Goal: Information Seeking & Learning: Check status

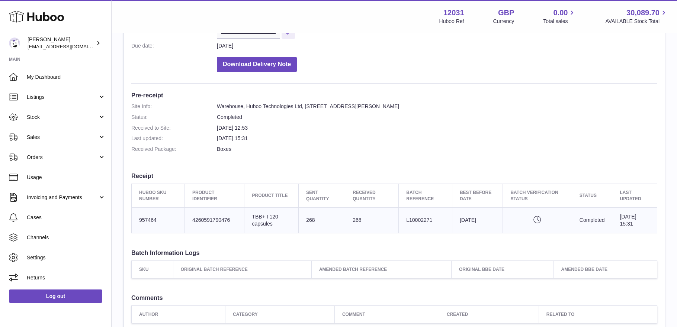
click at [45, 114] on span "Stock" at bounding box center [62, 117] width 71 height 7
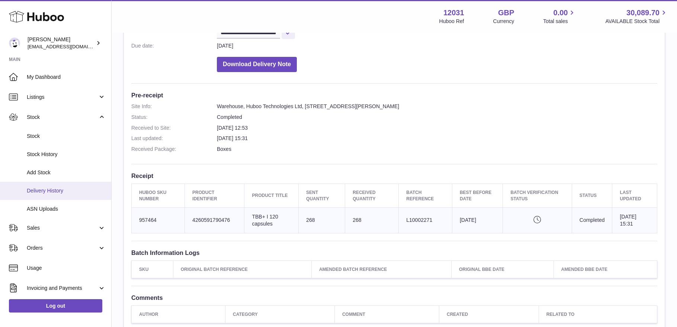
click at [39, 191] on span "Delivery History" at bounding box center [66, 190] width 79 height 7
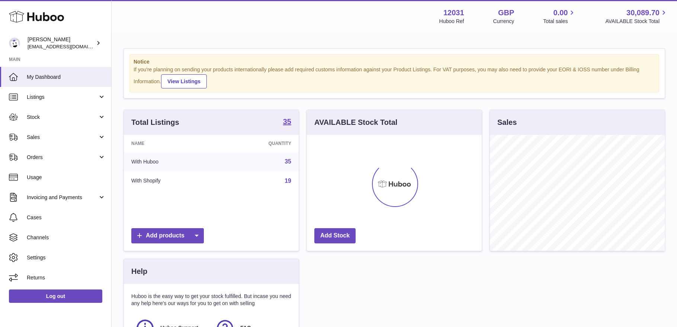
scroll to position [116, 175]
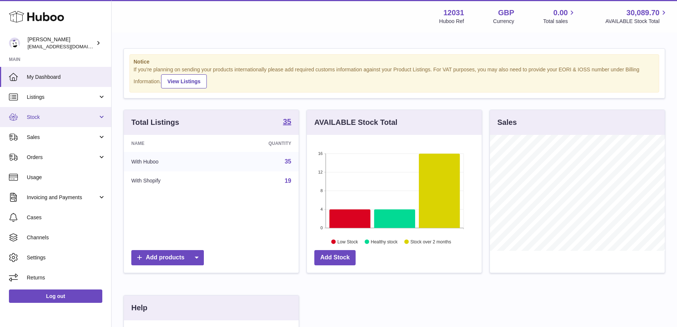
click at [27, 122] on link "Stock" at bounding box center [55, 117] width 111 height 20
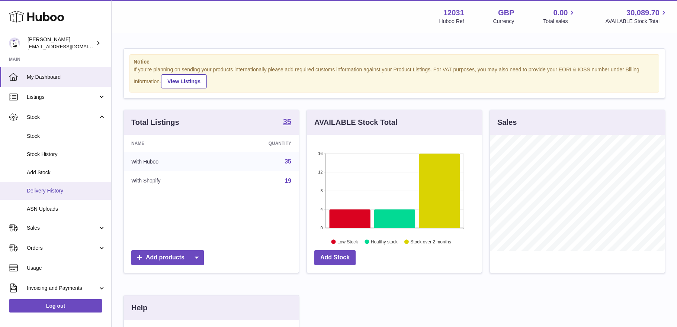
click at [50, 191] on span "Delivery History" at bounding box center [66, 190] width 79 height 7
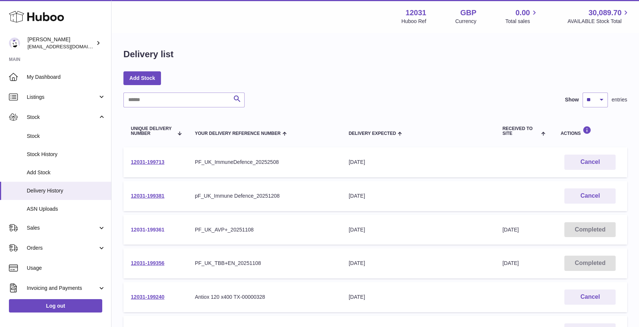
click at [154, 227] on link "12031-199361" at bounding box center [147, 230] width 33 height 6
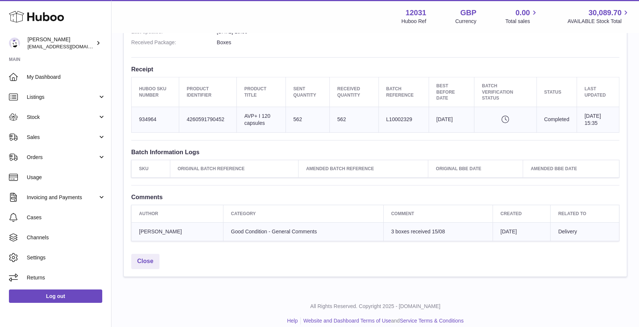
scroll to position [255, 0]
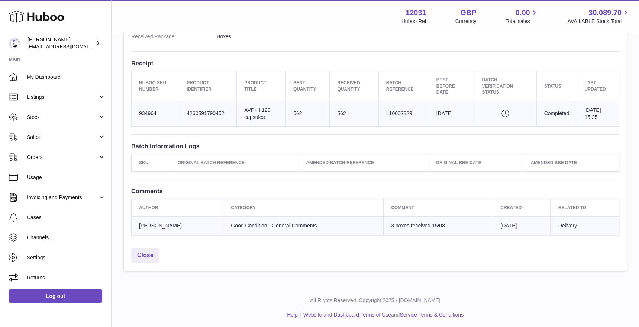
drag, startPoint x: 410, startPoint y: 113, endPoint x: 383, endPoint y: 113, distance: 27.1
click at [383, 113] on td "Batch Reference L10002329" at bounding box center [404, 114] width 50 height 26
copy td "L10002329"
click at [40, 75] on span "My Dashboard" at bounding box center [66, 77] width 79 height 7
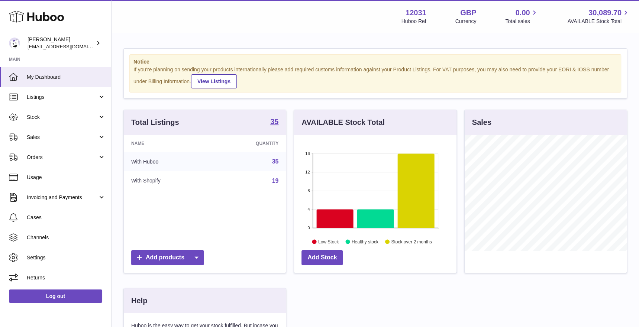
scroll to position [116, 162]
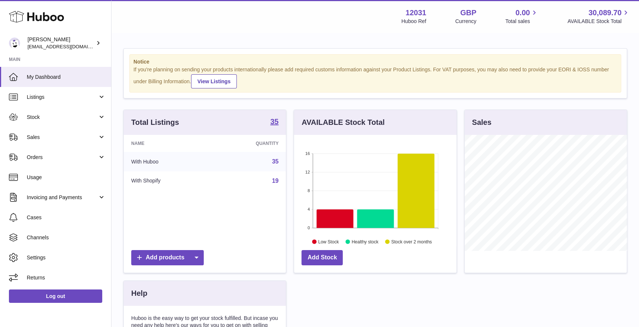
scroll to position [116, 162]
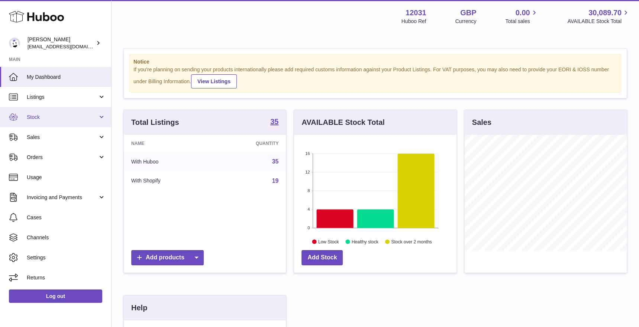
click at [38, 115] on span "Stock" at bounding box center [62, 117] width 71 height 7
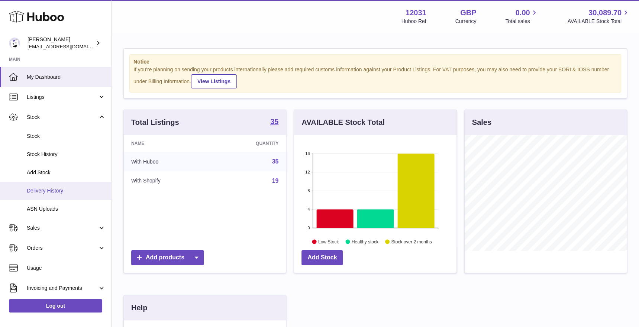
click at [40, 189] on span "Delivery History" at bounding box center [66, 190] width 79 height 7
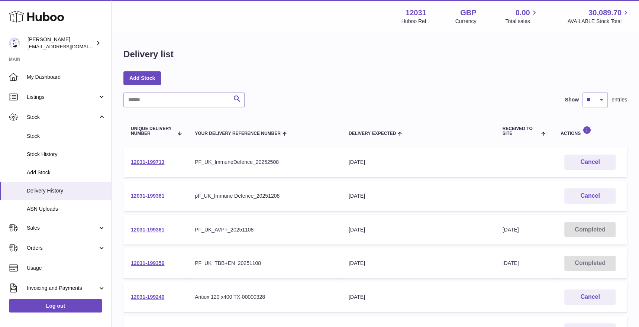
click at [153, 193] on link "12031-199381" at bounding box center [147, 196] width 33 height 6
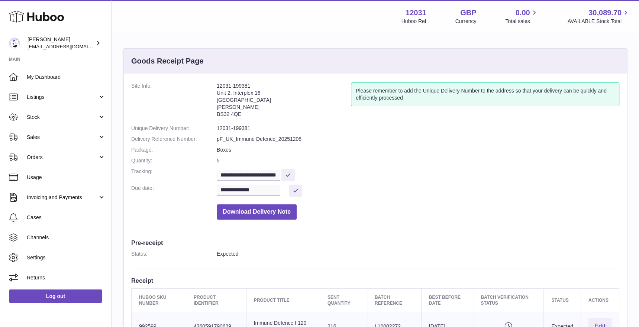
drag, startPoint x: 52, startPoint y: 77, endPoint x: 51, endPoint y: 17, distance: 60.3
click at [52, 77] on span "My Dashboard" at bounding box center [66, 77] width 79 height 7
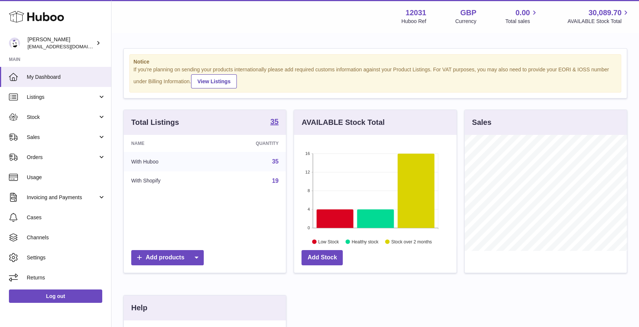
scroll to position [116, 162]
click at [27, 118] on span "Stock" at bounding box center [62, 117] width 71 height 7
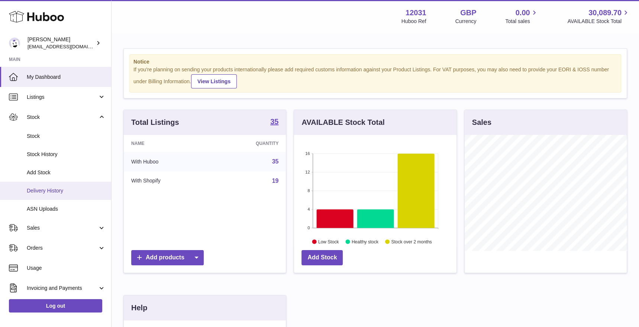
click at [53, 194] on link "Delivery History" at bounding box center [55, 191] width 111 height 18
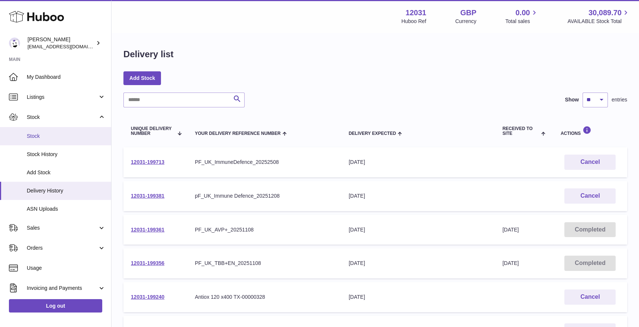
drag, startPoint x: 48, startPoint y: 129, endPoint x: 61, endPoint y: 128, distance: 12.7
click at [48, 129] on link "Stock" at bounding box center [55, 136] width 111 height 18
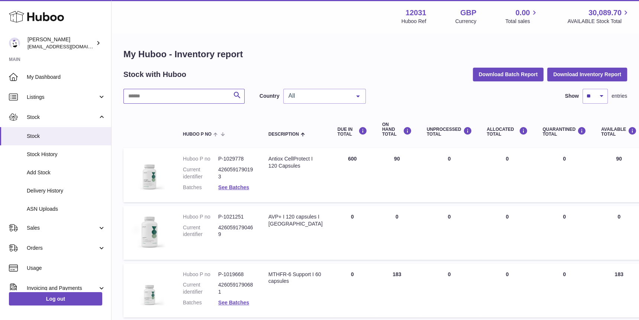
click at [152, 95] on input "text" at bounding box center [183, 96] width 121 height 15
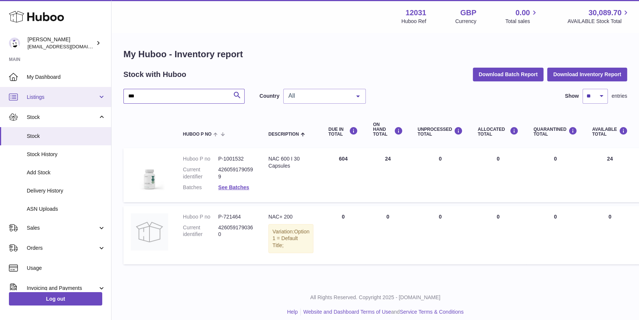
drag, startPoint x: 158, startPoint y: 94, endPoint x: 106, endPoint y: 99, distance: 52.7
click at [106, 99] on div "Huboo [PERSON_NAME] [EMAIL_ADDRESS][DOMAIN_NAME] Main My Dashboard Listings Not…" at bounding box center [319, 163] width 639 height 327
type input "******"
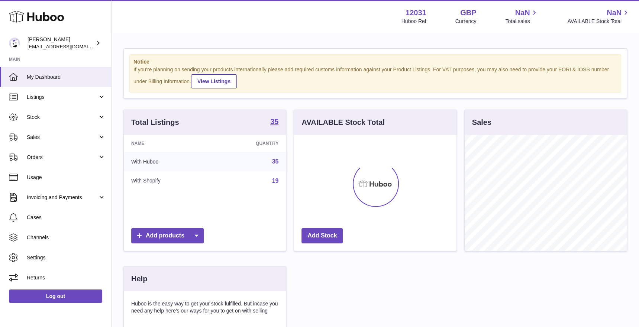
scroll to position [116, 162]
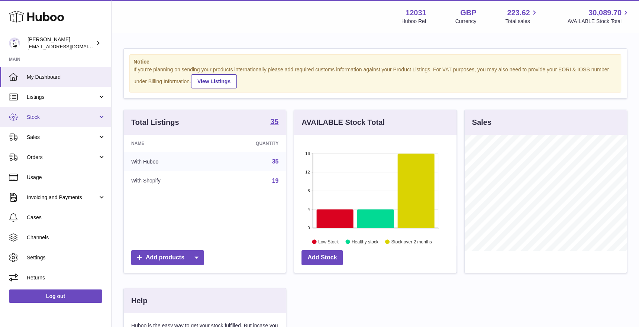
click at [69, 118] on span "Stock" at bounding box center [62, 117] width 71 height 7
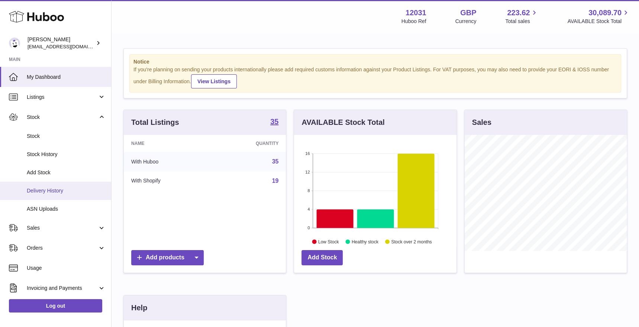
click at [62, 196] on link "Delivery History" at bounding box center [55, 191] width 111 height 18
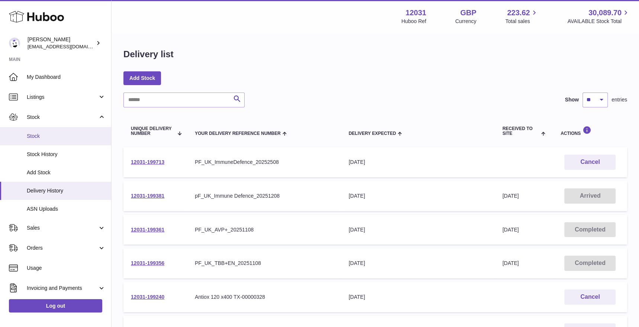
click at [50, 133] on span "Stock" at bounding box center [66, 136] width 79 height 7
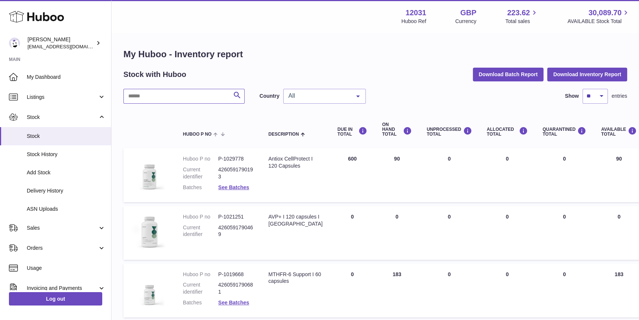
click at [160, 101] on input "text" at bounding box center [183, 96] width 121 height 15
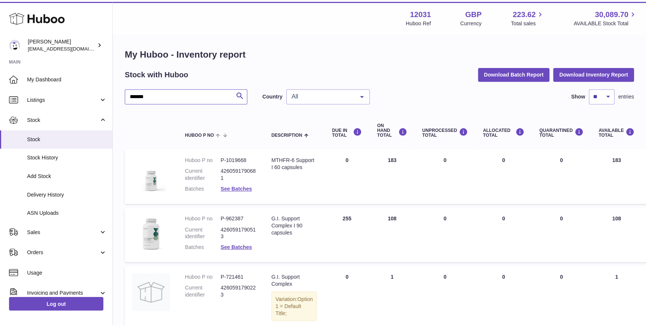
scroll to position [4, 0]
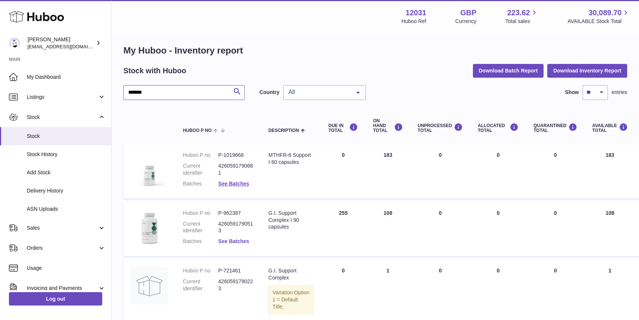
type input "*******"
click at [238, 240] on link "See Batches" at bounding box center [233, 241] width 31 height 6
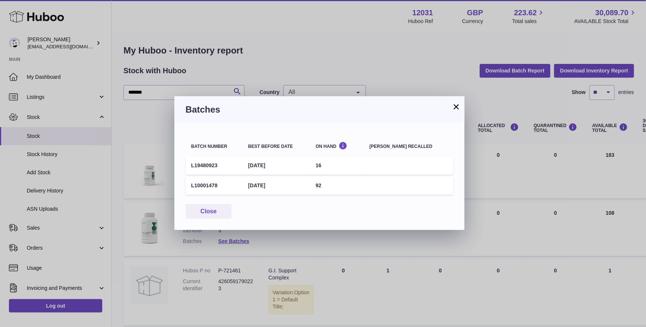
drag, startPoint x: 222, startPoint y: 168, endPoint x: 189, endPoint y: 167, distance: 33.8
click at [189, 167] on td "L19480923" at bounding box center [214, 166] width 57 height 18
